Goal: Task Accomplishment & Management: Complete application form

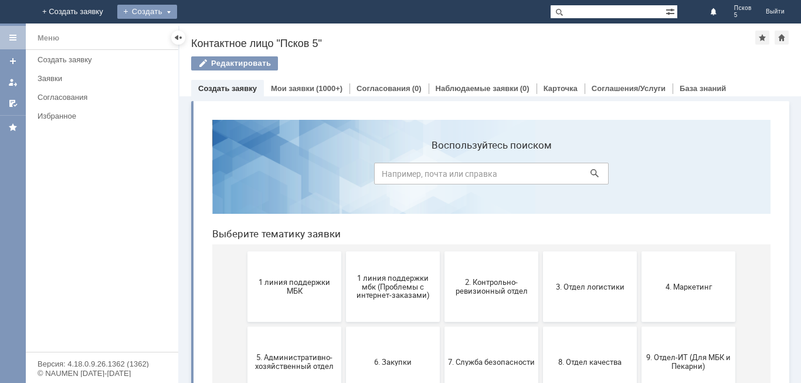
click at [177, 11] on div "Создать" at bounding box center [147, 12] width 60 height 14
click at [209, 33] on link "Заявка" at bounding box center [164, 35] width 89 height 14
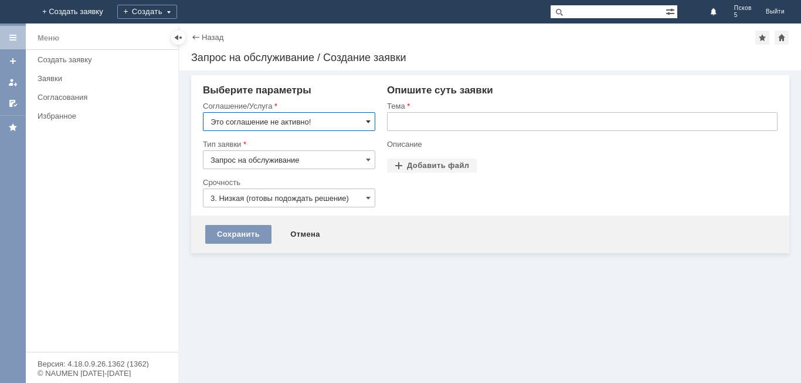
click at [367, 121] on span at bounding box center [368, 121] width 5 height 9
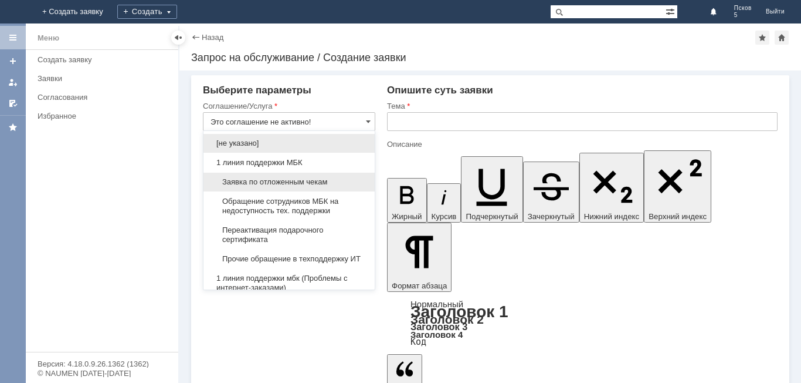
click at [273, 180] on span "Заявка по отложенным чекам" at bounding box center [289, 181] width 157 height 9
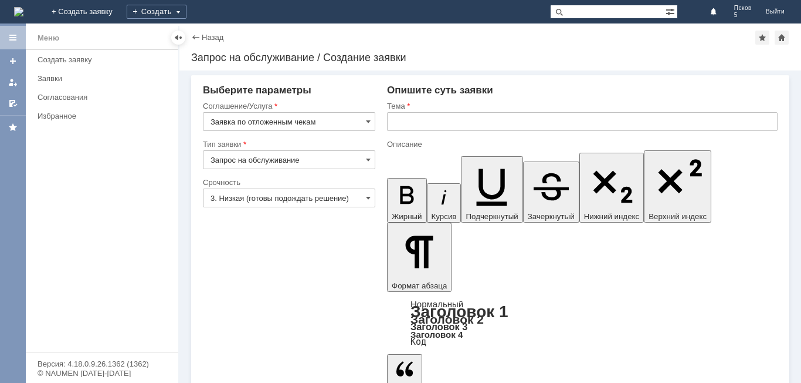
type input "Заявка по отложенным чекам"
click at [366, 198] on span at bounding box center [368, 197] width 5 height 9
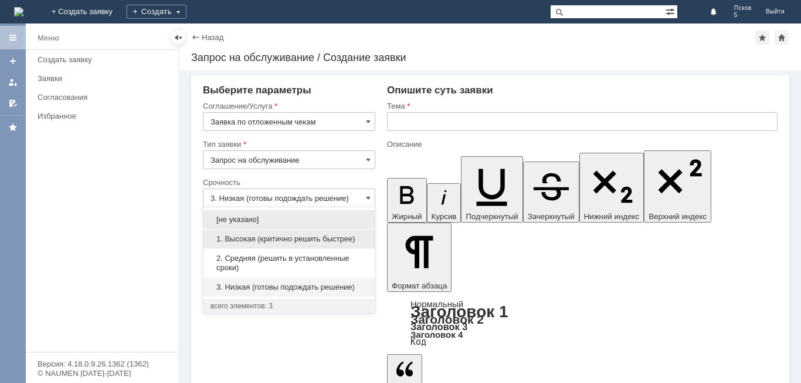
click at [258, 241] on span "1. Высокая (критично решить быстрее)" at bounding box center [289, 238] width 157 height 9
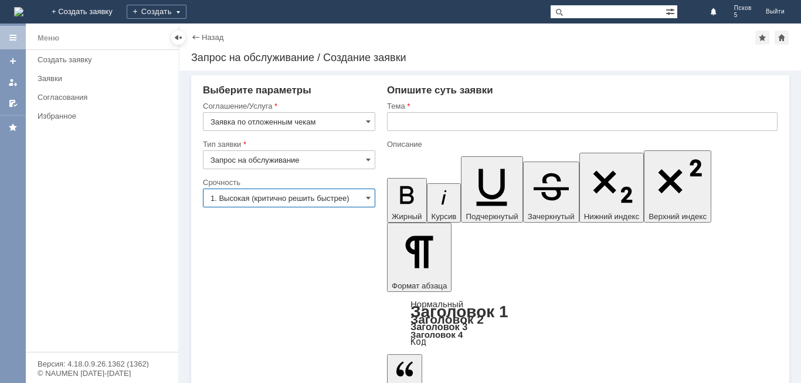
type input "1. Высокая (критично решить быстрее)"
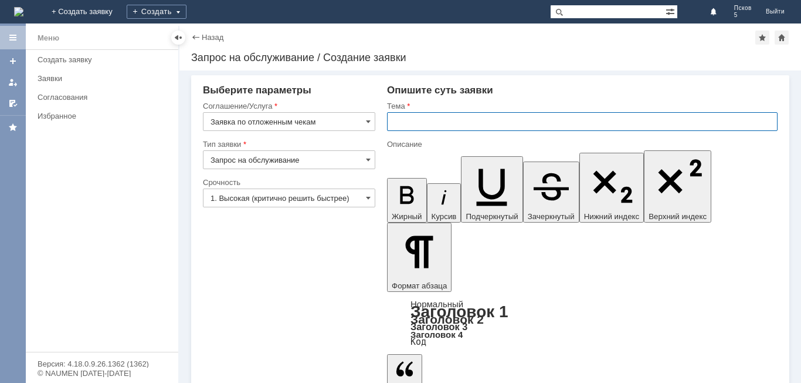
click at [428, 114] on input "text" at bounding box center [582, 121] width 391 height 19
type input "отложенные чеки"
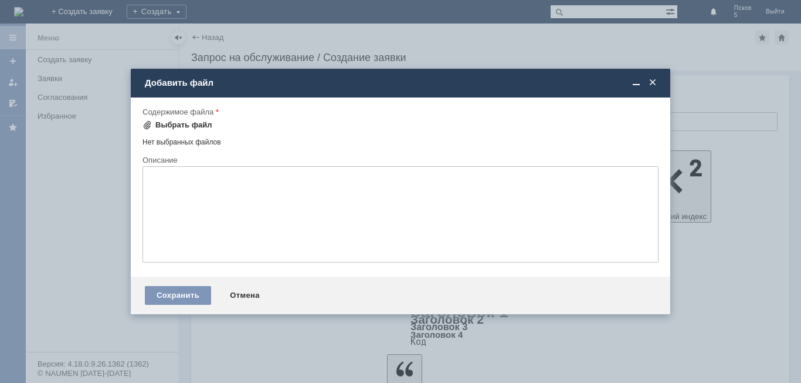
click at [183, 122] on div "Выбрать файл" at bounding box center [183, 124] width 57 height 9
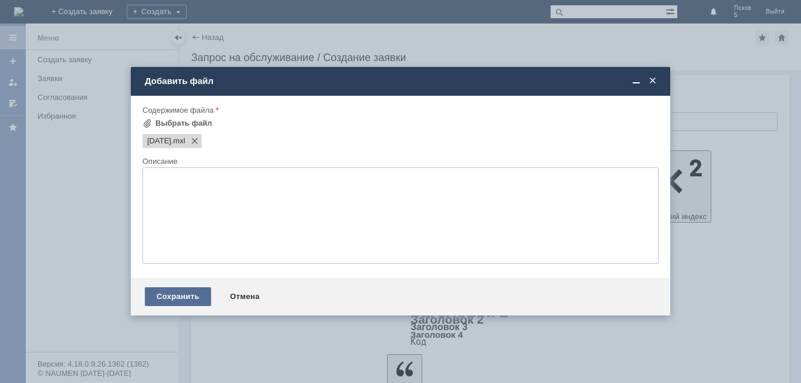
click at [168, 297] on div "Сохранить" at bounding box center [178, 296] width 66 height 19
